Goal: Navigation & Orientation: Find specific page/section

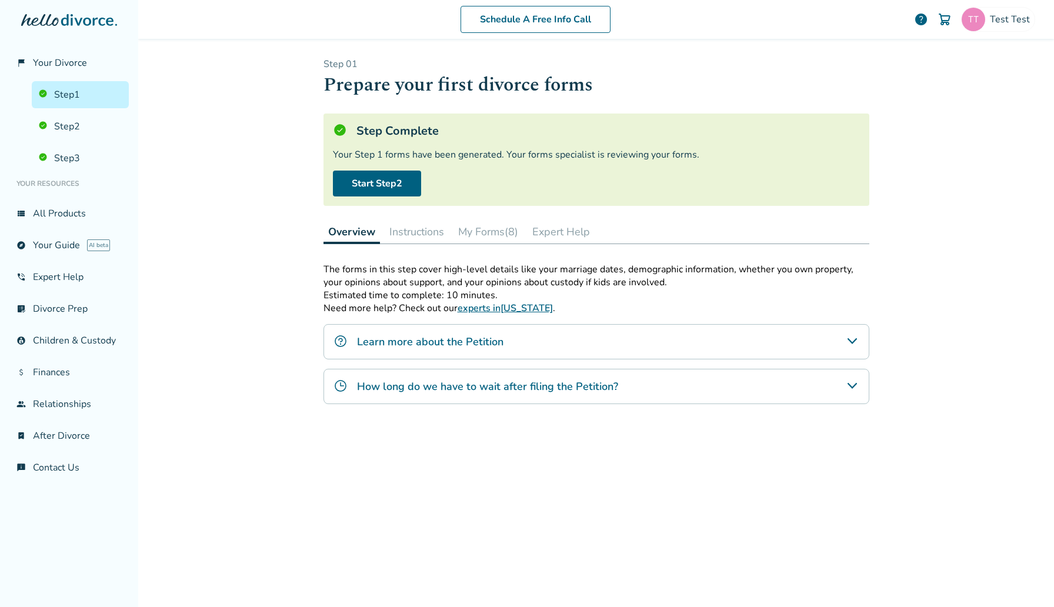
click at [503, 236] on button "My Forms (8)" at bounding box center [488, 232] width 69 height 24
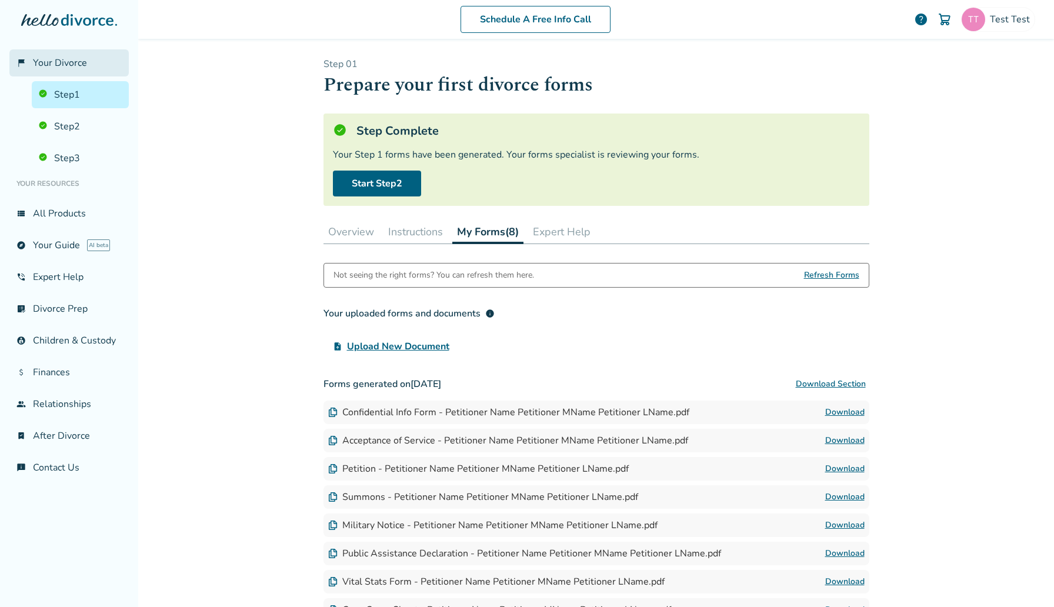
click at [80, 60] on span "Your Divorce" at bounding box center [60, 62] width 54 height 13
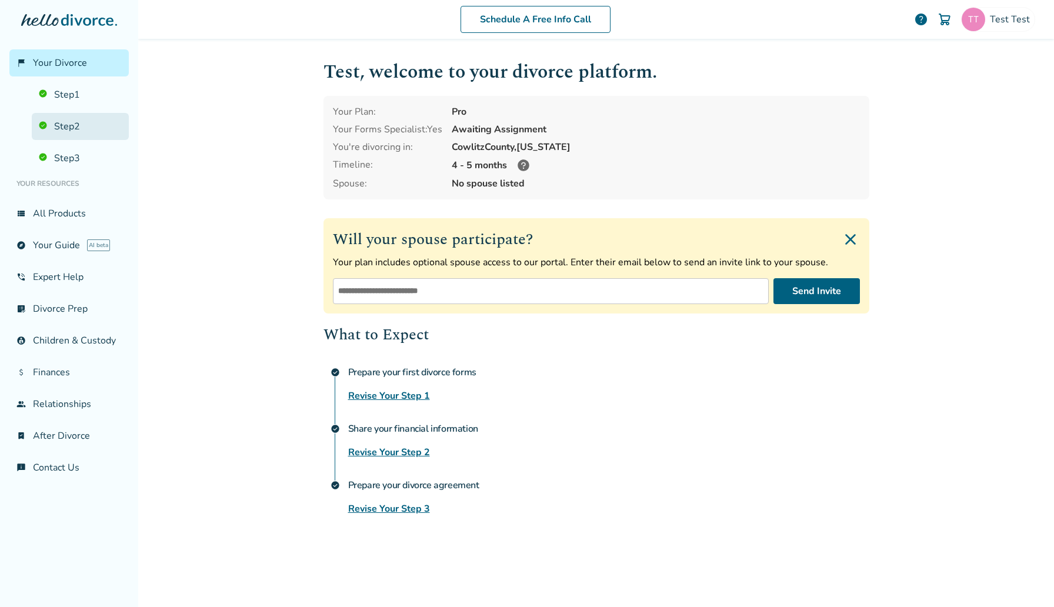
click at [77, 116] on link "Step 2" at bounding box center [80, 126] width 97 height 27
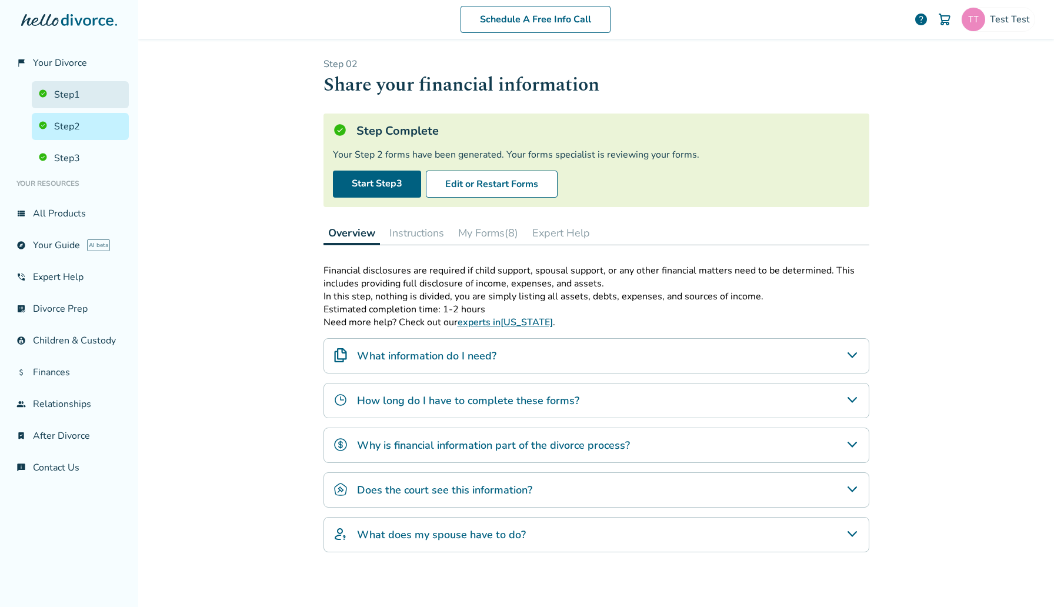
click at [77, 102] on link "Step 1" at bounding box center [80, 94] width 97 height 27
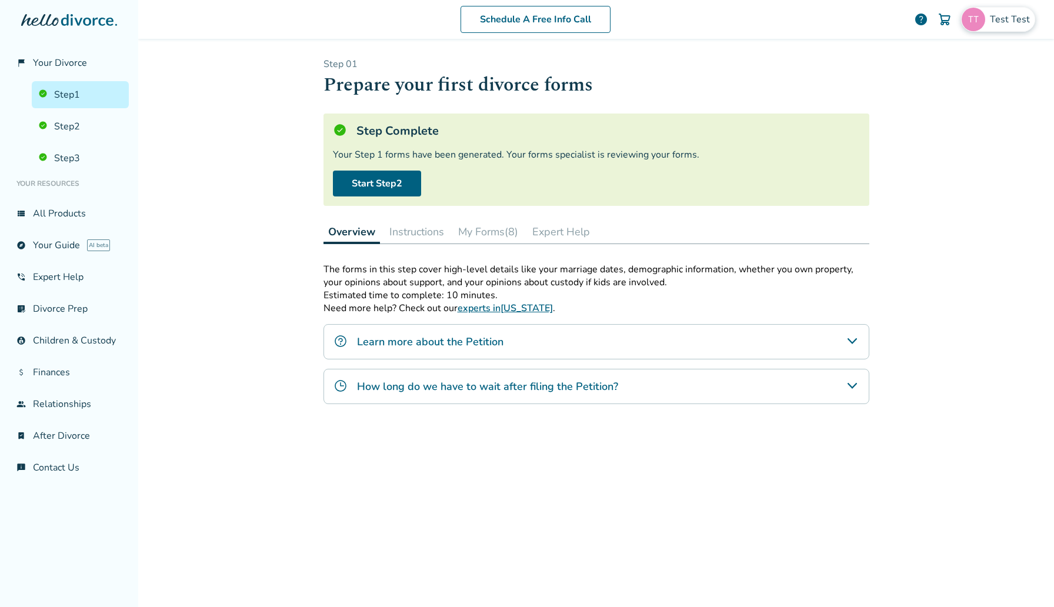
click at [594, 23] on span "Test Test" at bounding box center [1012, 19] width 45 height 13
click at [125, 83] on link "Step 1" at bounding box center [80, 94] width 97 height 27
click at [85, 72] on link "flag_2 Your Divorce" at bounding box center [68, 62] width 119 height 27
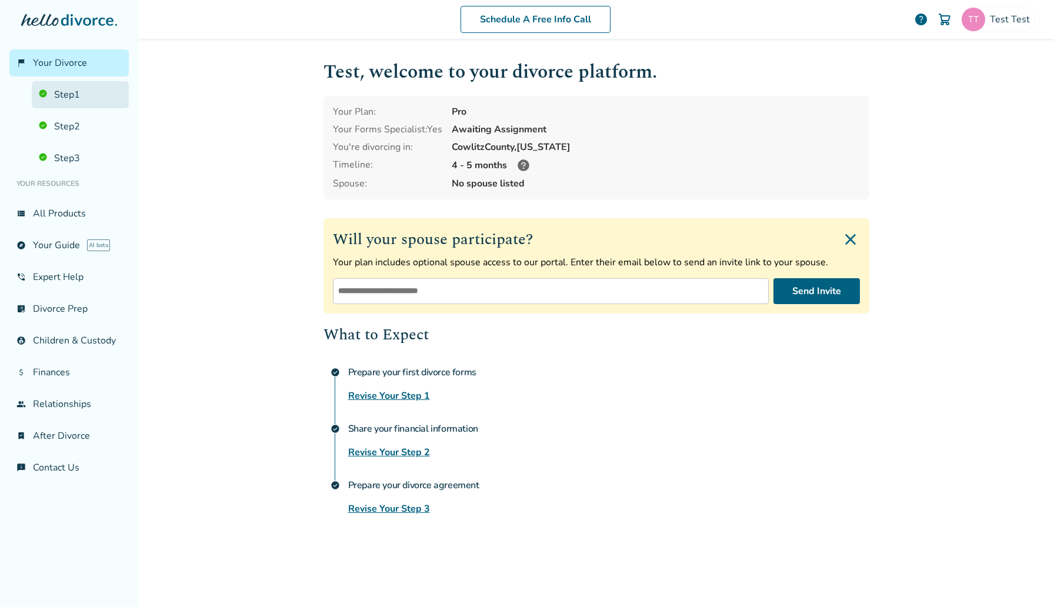
click at [98, 101] on link "Step 1" at bounding box center [80, 94] width 97 height 27
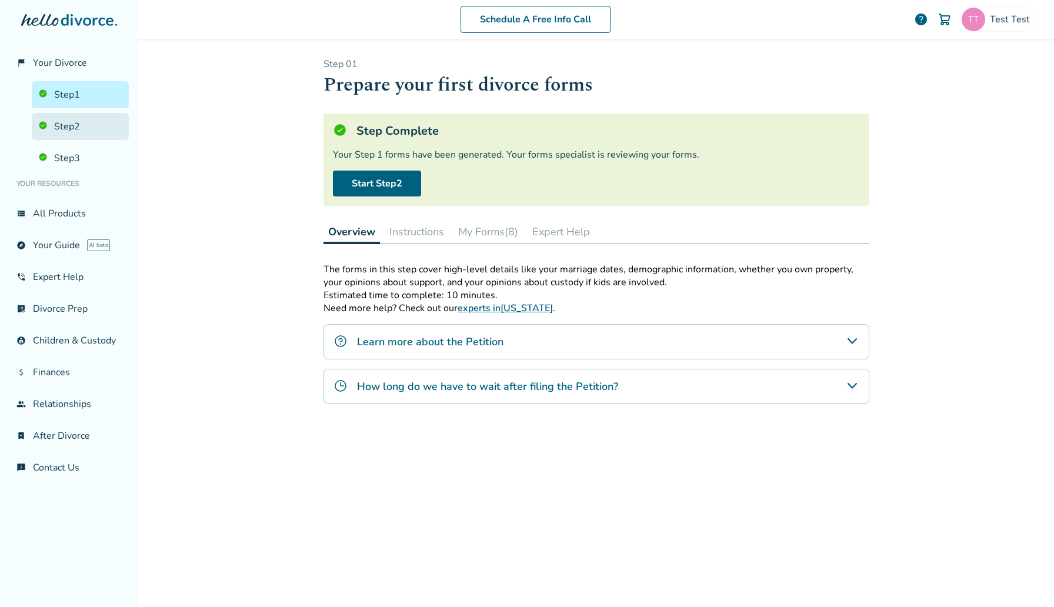
click at [119, 123] on link "Step 2" at bounding box center [80, 126] width 97 height 27
